Goal: Transaction & Acquisition: Register for event/course

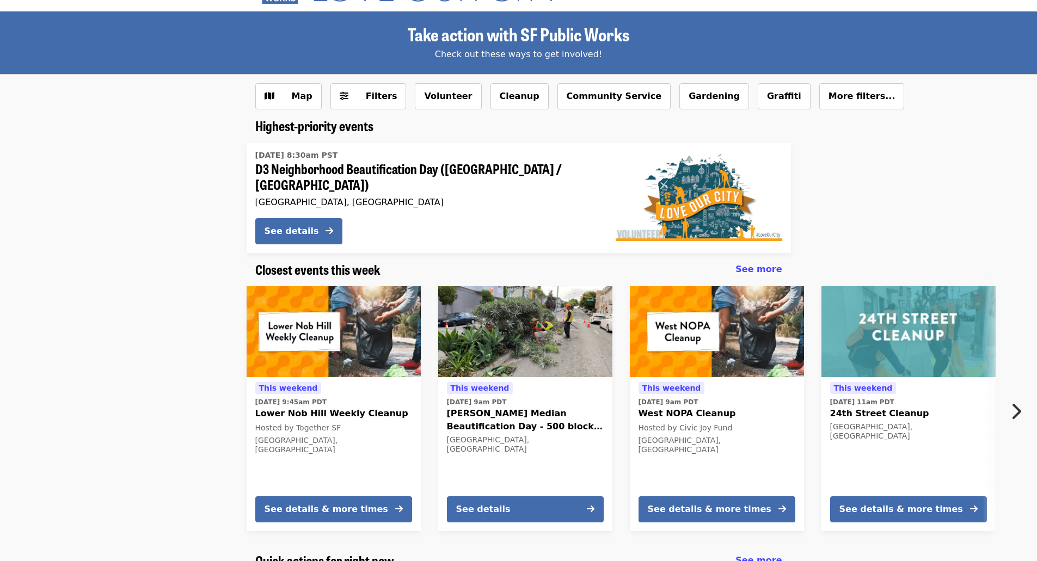
scroll to position [109, 0]
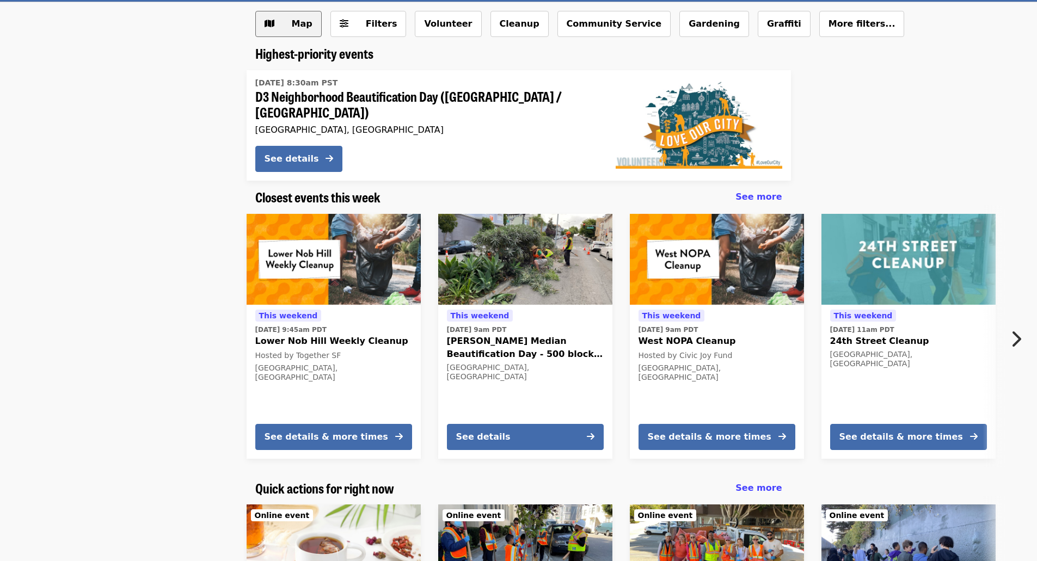
click at [279, 16] on button "Map" at bounding box center [288, 24] width 66 height 26
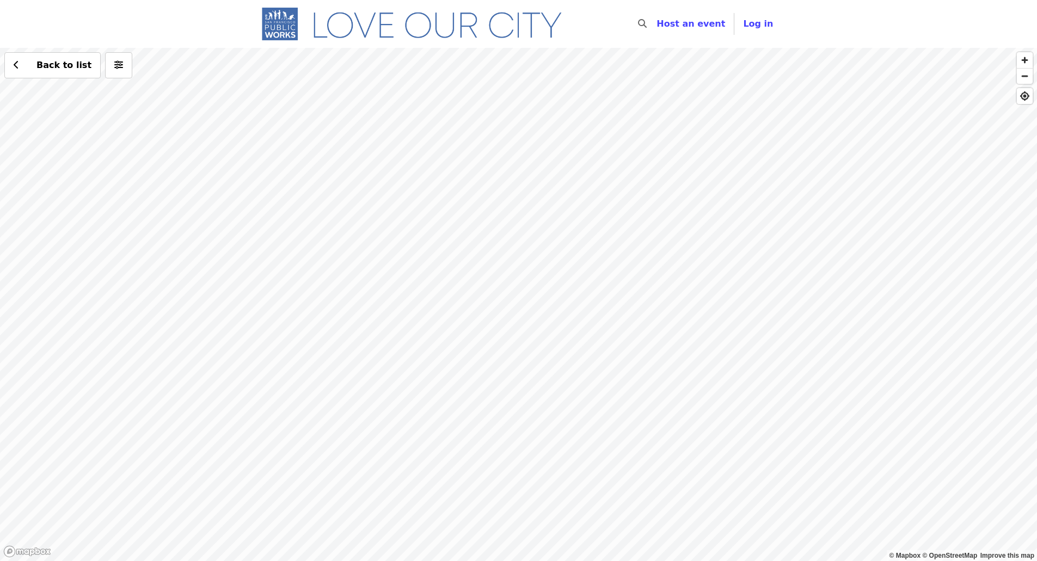
drag, startPoint x: 455, startPoint y: 457, endPoint x: 454, endPoint y: 325, distance: 132.2
click at [454, 325] on div "Back to list" at bounding box center [518, 304] width 1037 height 513
click at [640, 318] on div "Back to list" at bounding box center [518, 304] width 1037 height 513
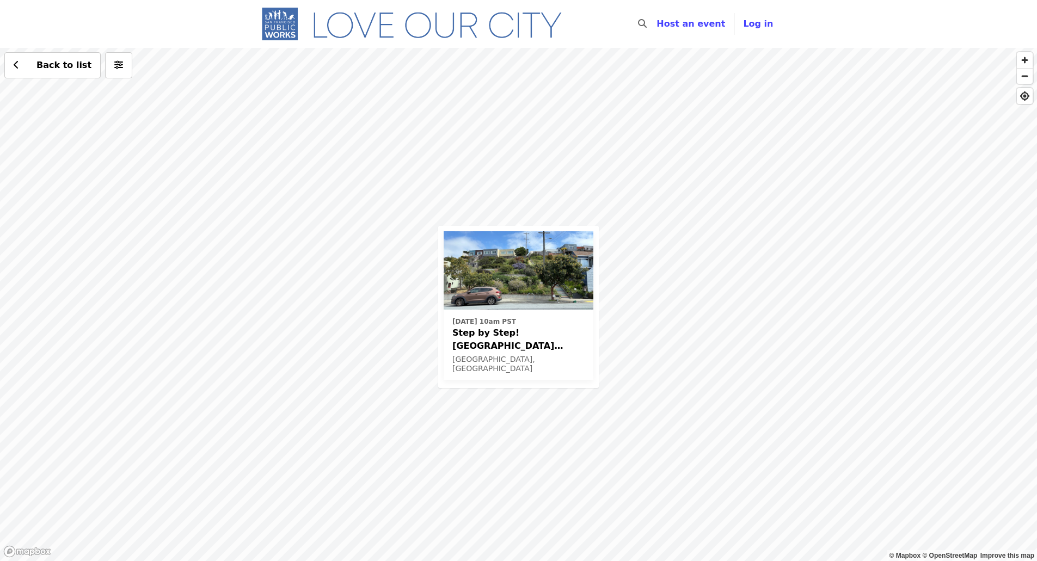
click at [642, 196] on div "[DATE] 10am PST Step by Step! [GEOGRAPHIC_DATA] Avalon Gardening Day [GEOGRAPHI…" at bounding box center [518, 304] width 1037 height 513
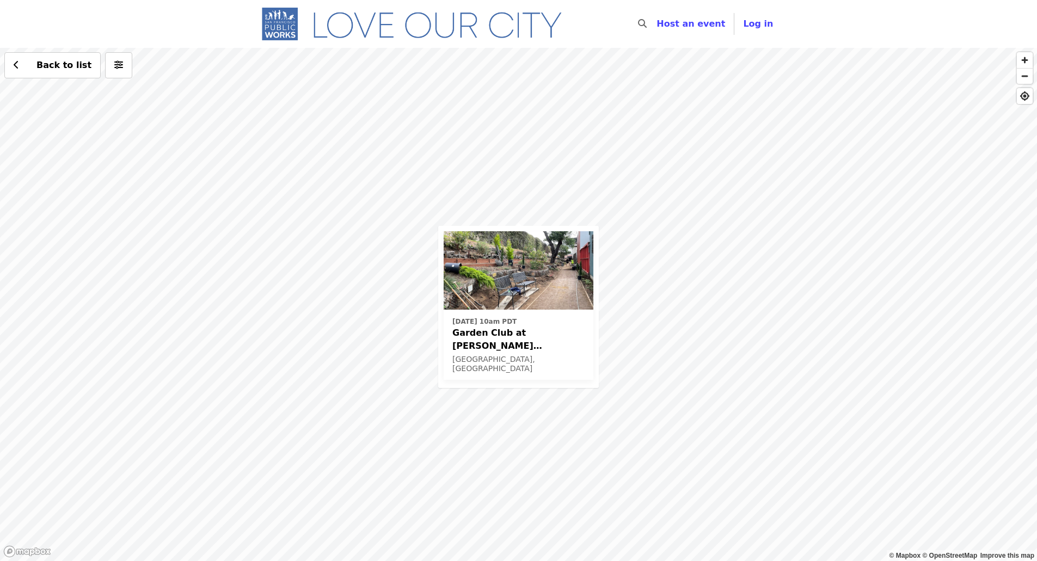
click at [337, 188] on div "[DATE] 10am PDT Garden Club at [PERSON_NAME][GEOGRAPHIC_DATA] and [GEOGRAPHIC_D…" at bounding box center [518, 304] width 1037 height 513
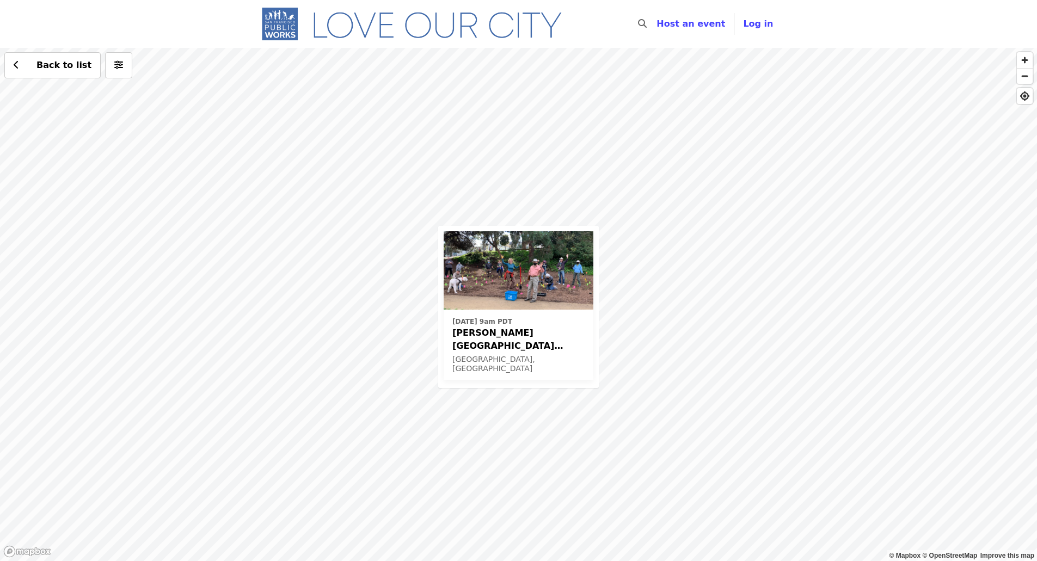
click at [684, 377] on div "[DATE] 9am PDT [PERSON_NAME][GEOGRAPHIC_DATA][PERSON_NAME] Beautification Day […" at bounding box center [518, 304] width 1037 height 513
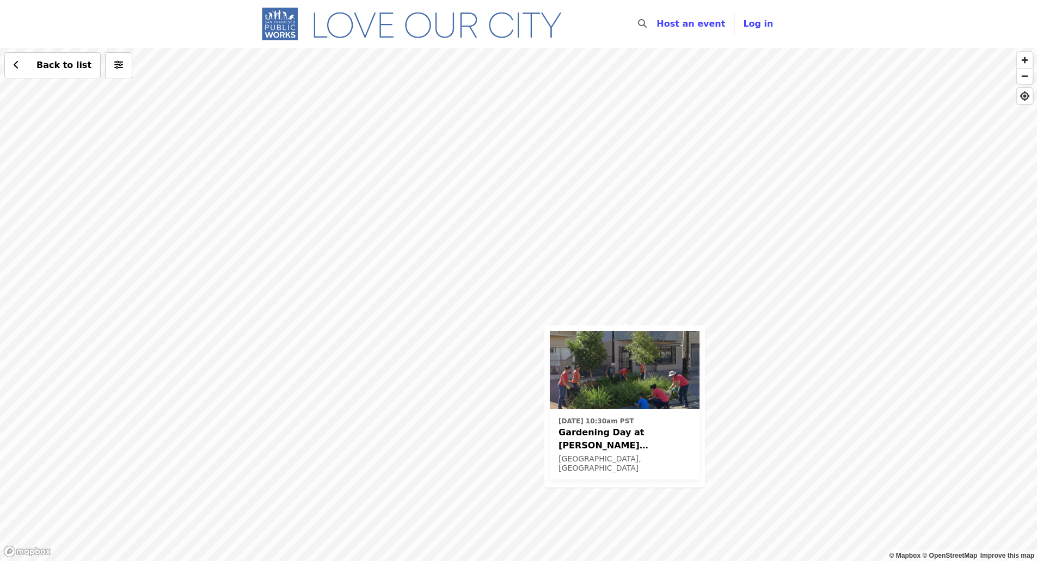
drag, startPoint x: 373, startPoint y: 230, endPoint x: 480, endPoint y: 333, distance: 149.3
click at [480, 333] on div "[DATE] 10:30am PST Gardening Day at [PERSON_NAME][GEOGRAPHIC_DATA] [GEOGRAPHIC_…" at bounding box center [518, 304] width 1037 height 513
